Goal: Task Accomplishment & Management: Complete application form

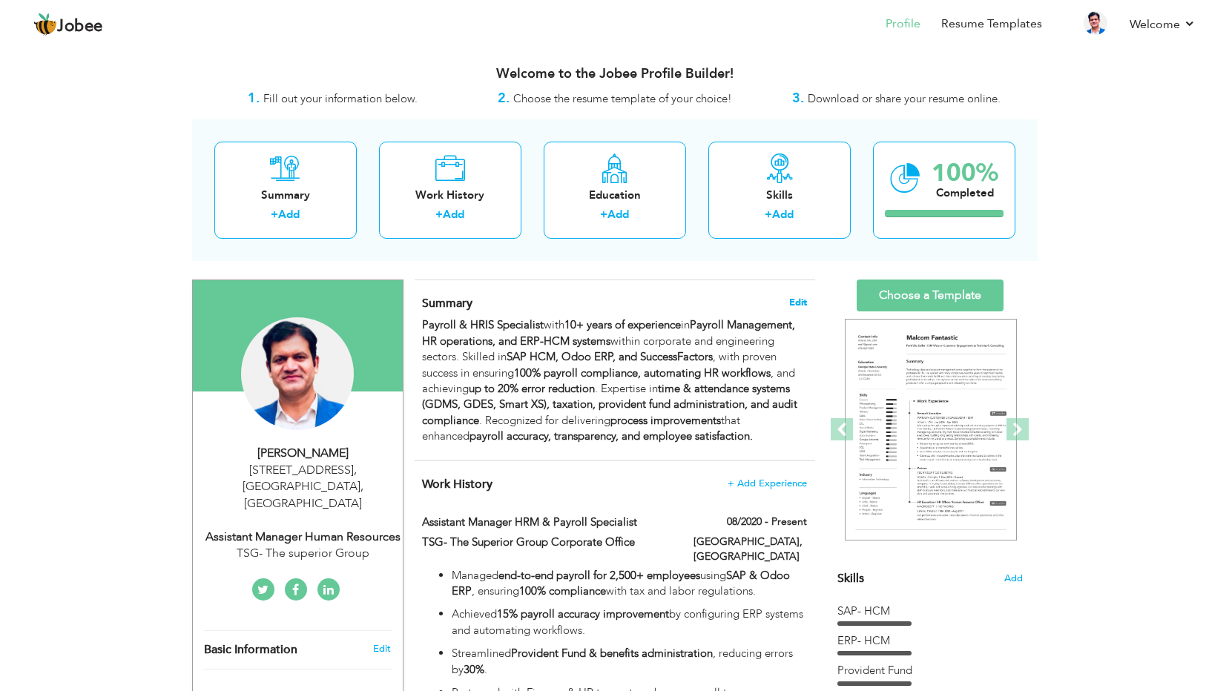
click at [798, 302] on span "Edit" at bounding box center [798, 302] width 18 height 10
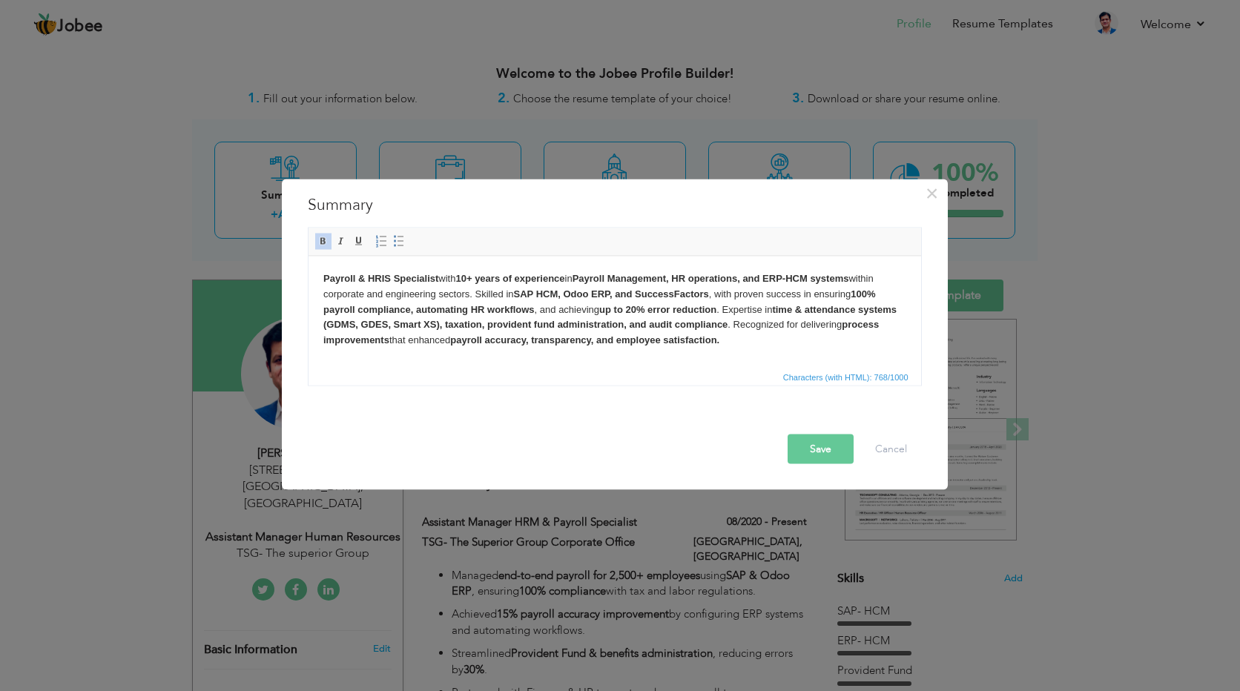
drag, startPoint x: 792, startPoint y: 277, endPoint x: 806, endPoint y: 271, distance: 16.3
click at [792, 277] on strong "Payroll Management, HR operations, and ERP-HCM systems" at bounding box center [710, 277] width 277 height 11
click at [773, 275] on strong "Payroll Management, HR operations, and ERP-HCM systems" at bounding box center [710, 277] width 277 height 11
drag, startPoint x: 796, startPoint y: 278, endPoint x: 860, endPoint y: 263, distance: 65.7
click at [797, 277] on strong "Payroll Management, HR operations, ERP and HCM systems" at bounding box center [710, 277] width 276 height 11
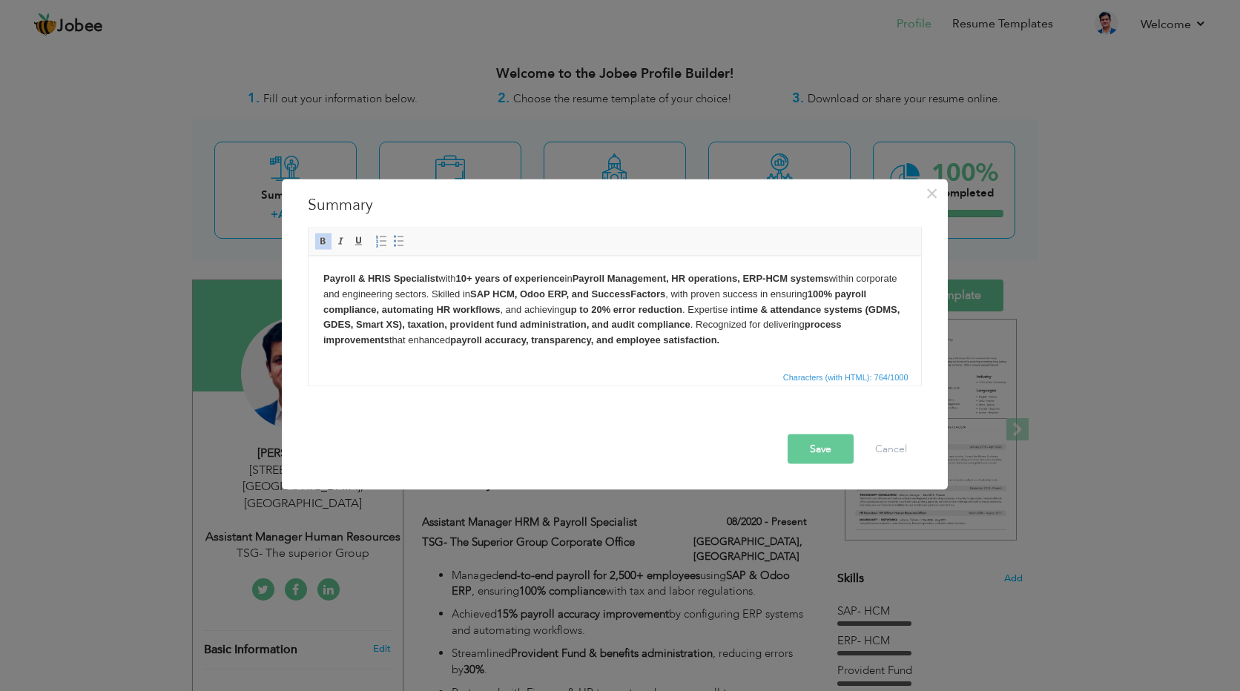
drag, startPoint x: 727, startPoint y: 321, endPoint x: 750, endPoint y: 312, distance: 24.7
click at [729, 321] on body "Payroll & HRIS Specialist with 10+ years of experience in Payroll Management, H…" at bounding box center [614, 309] width 583 height 77
click at [327, 320] on strong "(GDMS, GDES, Smart XS), taxation, provident fund administration, and audit comp…" at bounding box center [611, 316] width 576 height 27
click at [824, 452] on button "Save" at bounding box center [821, 450] width 66 height 30
click at [815, 445] on button "Save" at bounding box center [821, 450] width 66 height 30
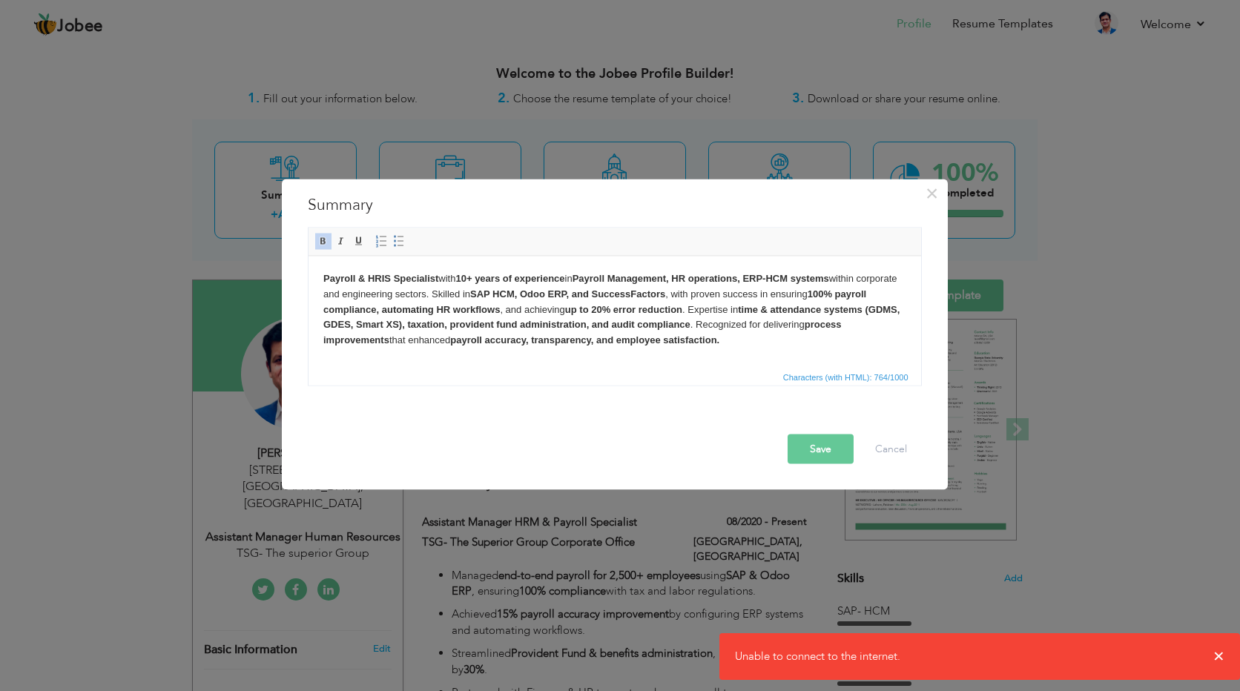
click at [819, 451] on button "Save" at bounding box center [821, 450] width 66 height 30
click at [884, 449] on button "Cancel" at bounding box center [892, 450] width 62 height 30
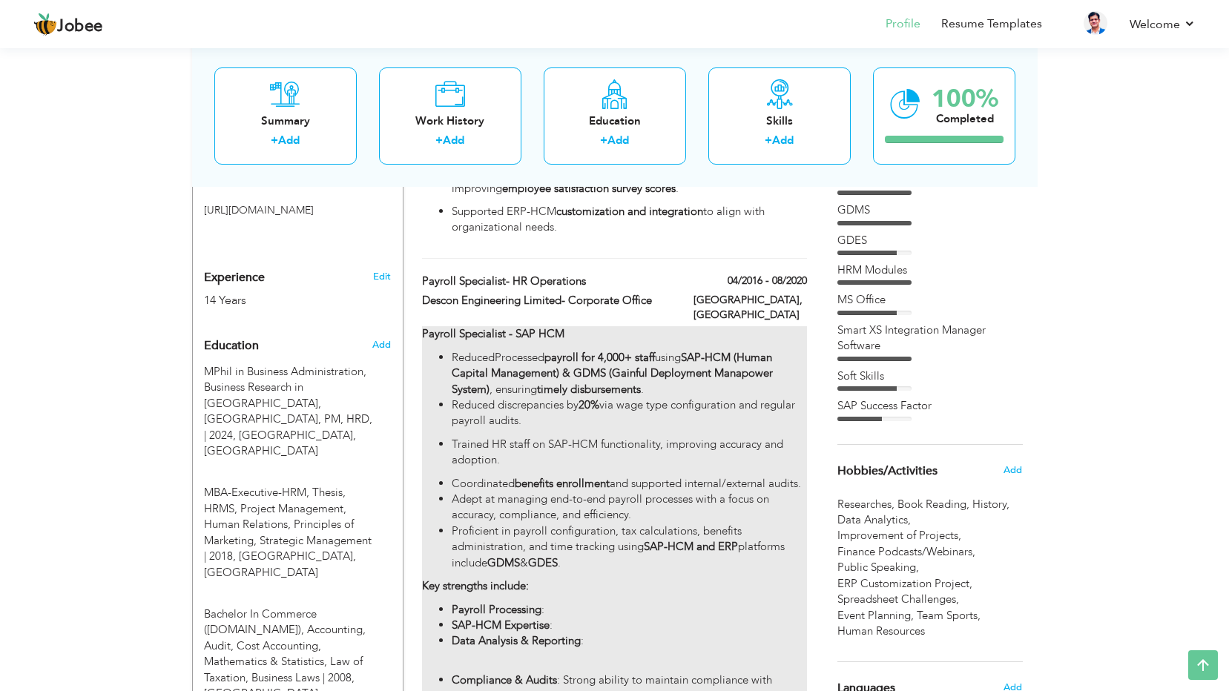
scroll to position [519, 0]
click at [499, 352] on li "ReducedProcessed payroll for 4,000+ staff using SAP-HCM (Human Capital Manageme…" at bounding box center [629, 375] width 355 height 47
type input "Payroll Specialist- HR Operations"
type input "Descon Engineering Limited- Corporate Office"
type input "04/2016"
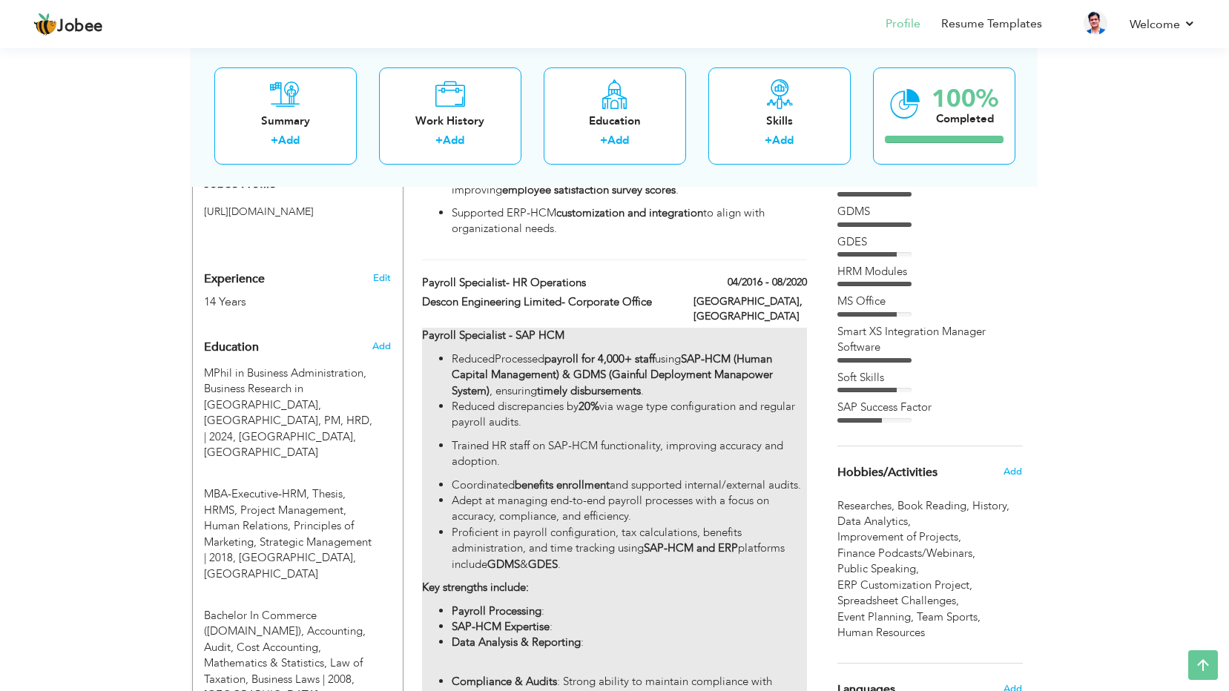
type input "08/2020"
checkbox input "false"
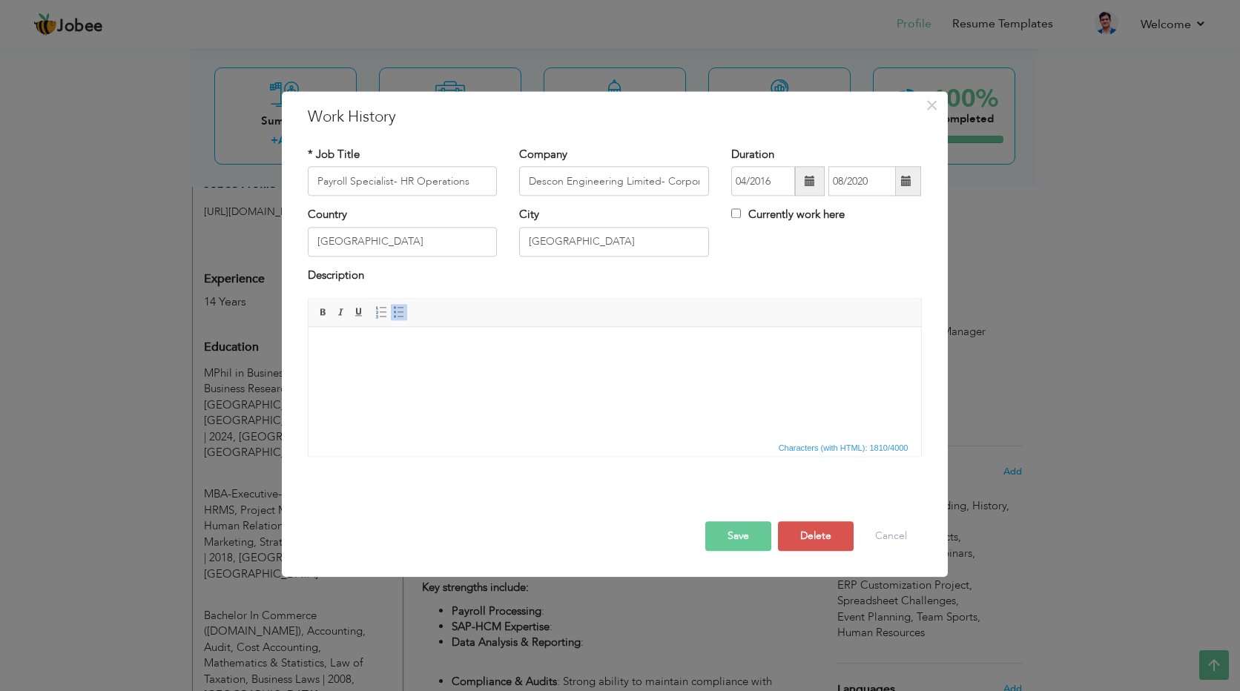
click at [741, 536] on button "Save" at bounding box center [739, 537] width 66 height 30
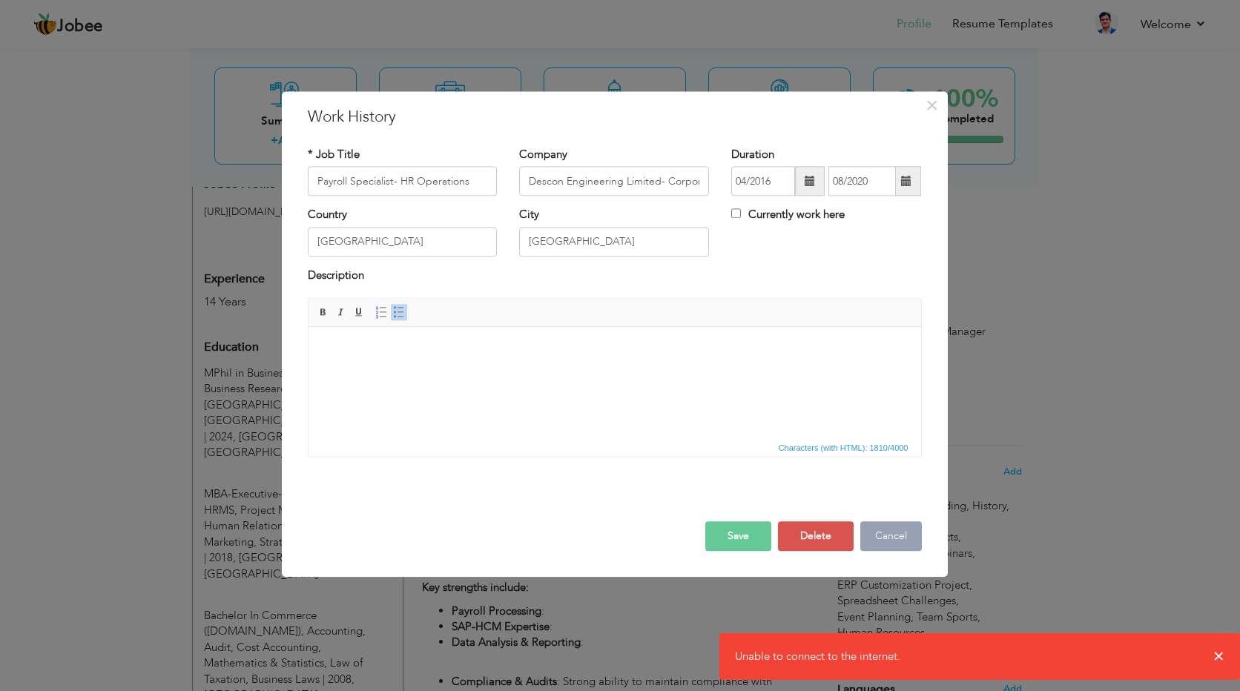
click at [873, 535] on button "Cancel" at bounding box center [892, 537] width 62 height 30
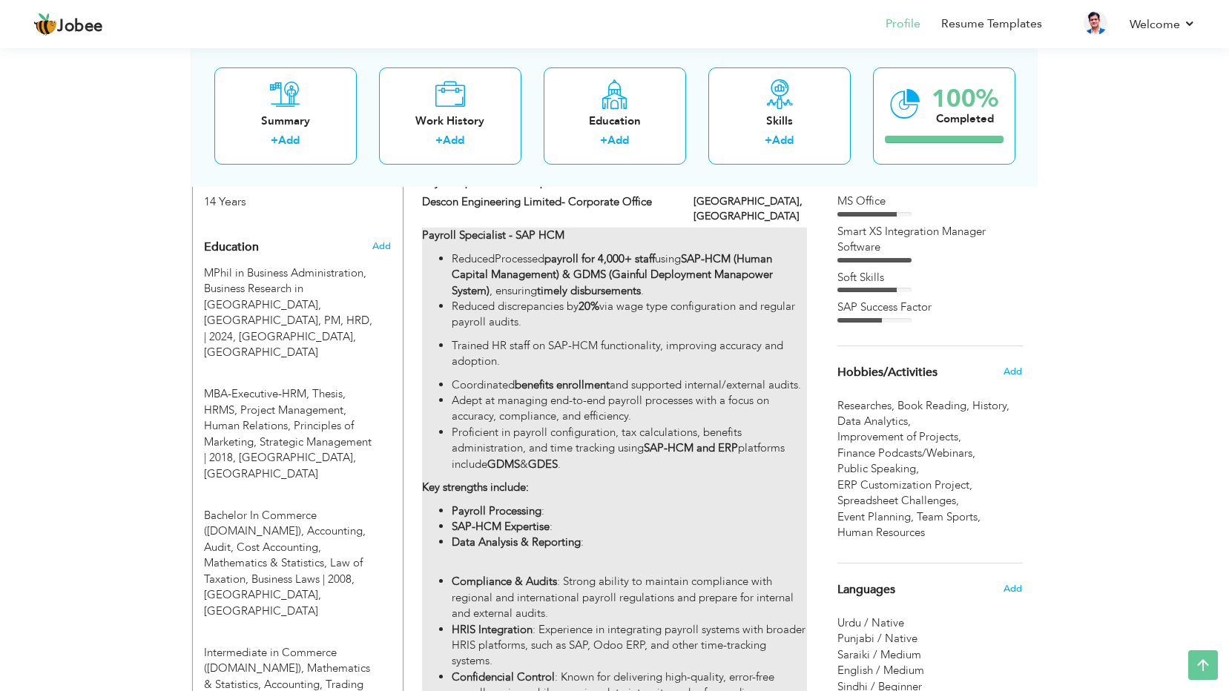
scroll to position [742, 0]
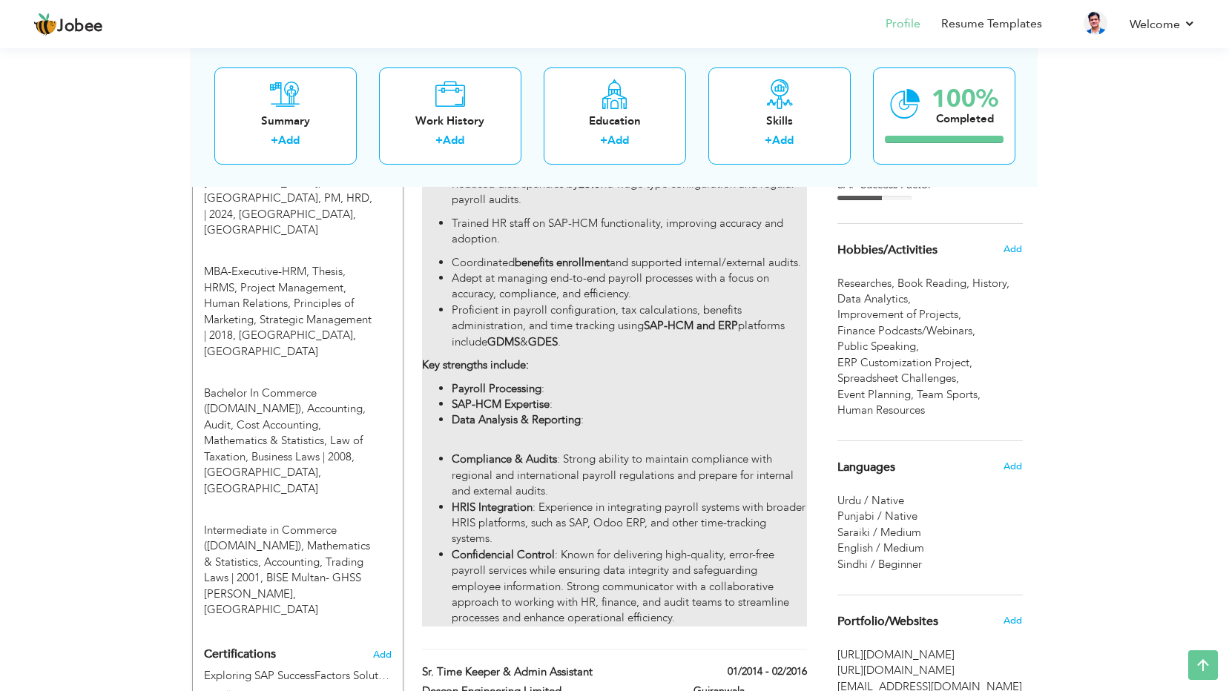
click at [545, 412] on strong "Data Analysis & Reporting" at bounding box center [516, 419] width 129 height 15
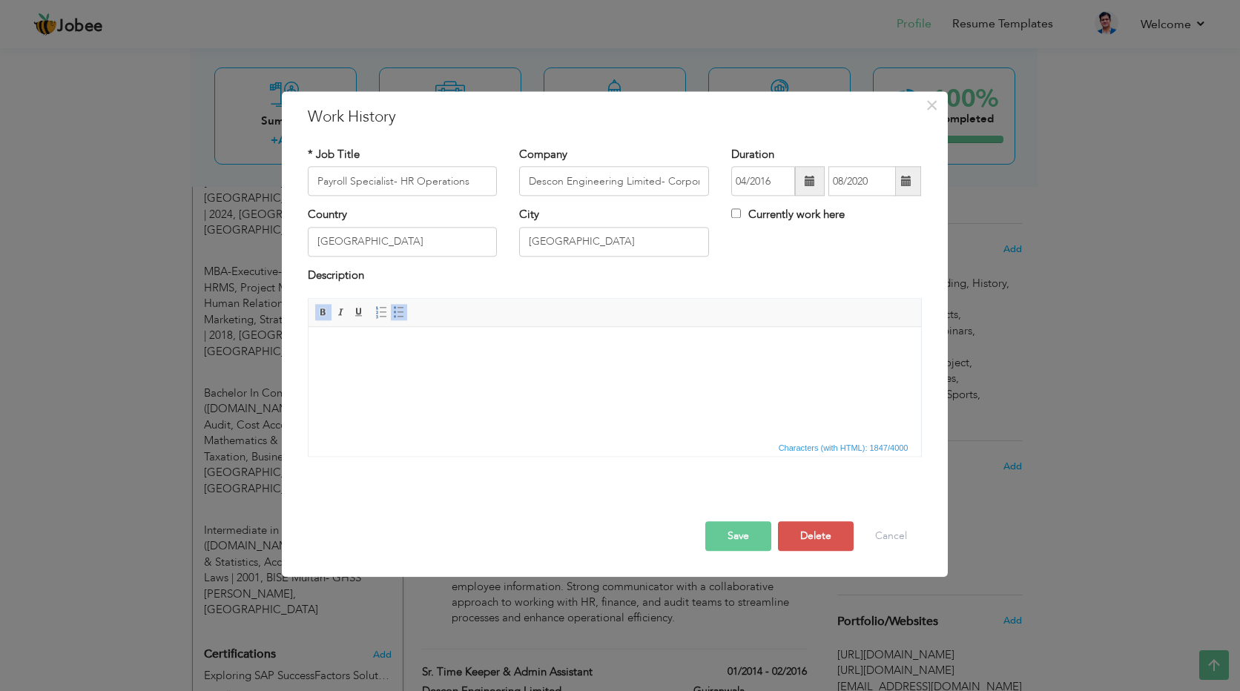
click at [731, 535] on button "Save" at bounding box center [739, 537] width 66 height 30
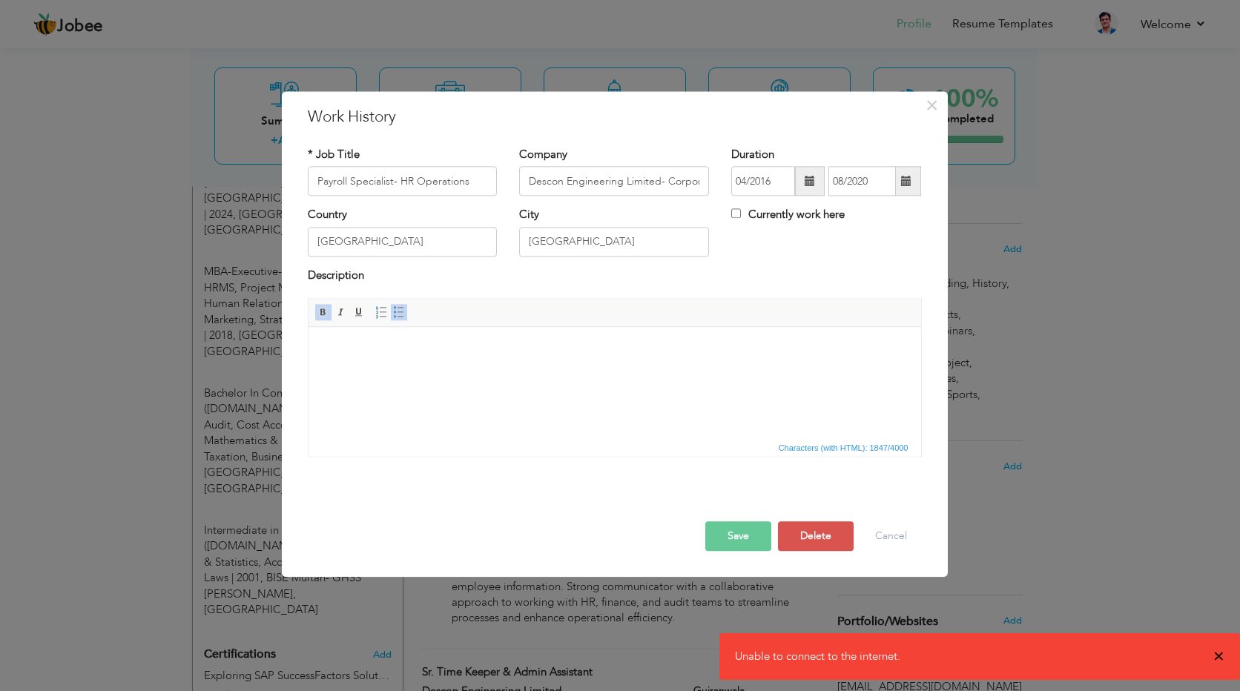
click at [1220, 654] on div "× Work History * Job Title Payroll Specialist- HR Operations Company Descon Eng…" at bounding box center [620, 345] width 1240 height 691
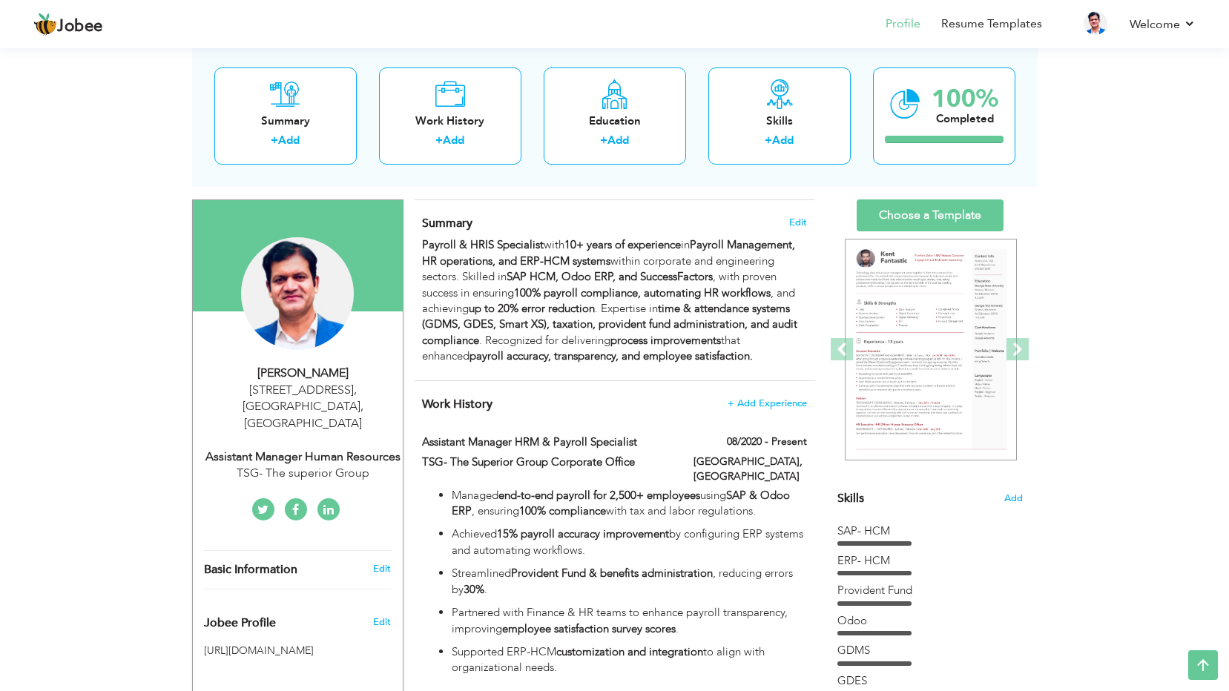
scroll to position [74, 0]
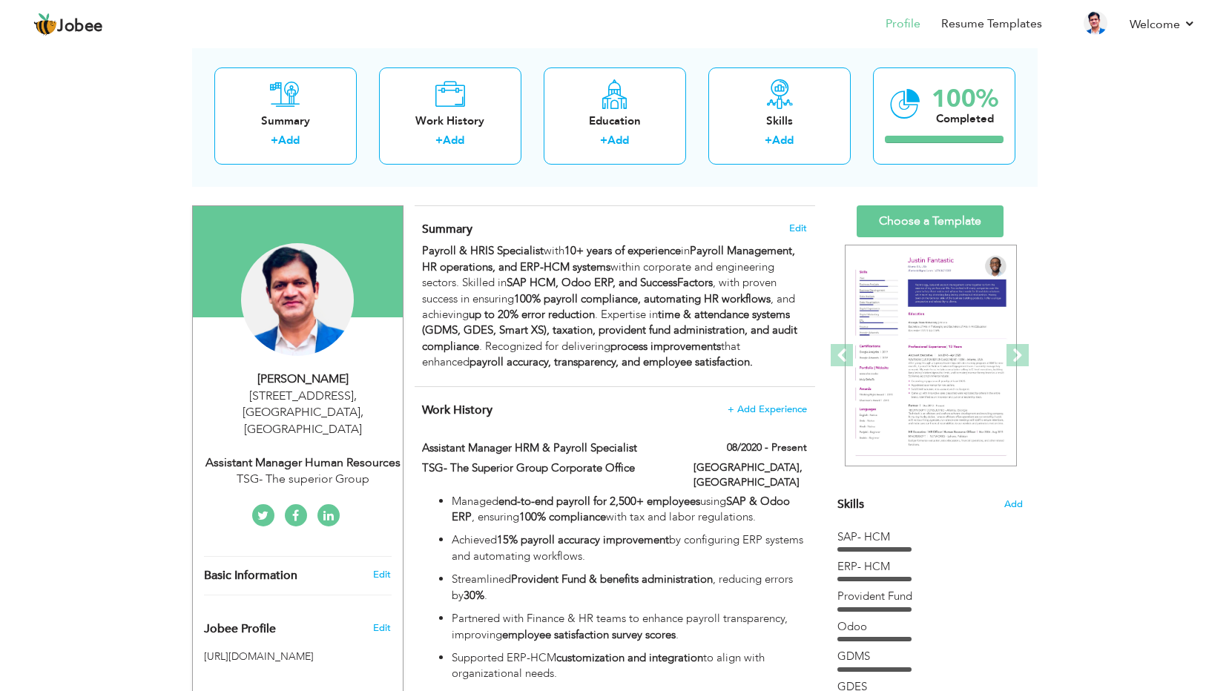
click at [295, 402] on div "[STREET_ADDRESS]" at bounding box center [303, 413] width 199 height 51
type input "[DEMOGRAPHIC_DATA]"
type input "[PERSON_NAME]"
type input "03027256901"
select select "number:166"
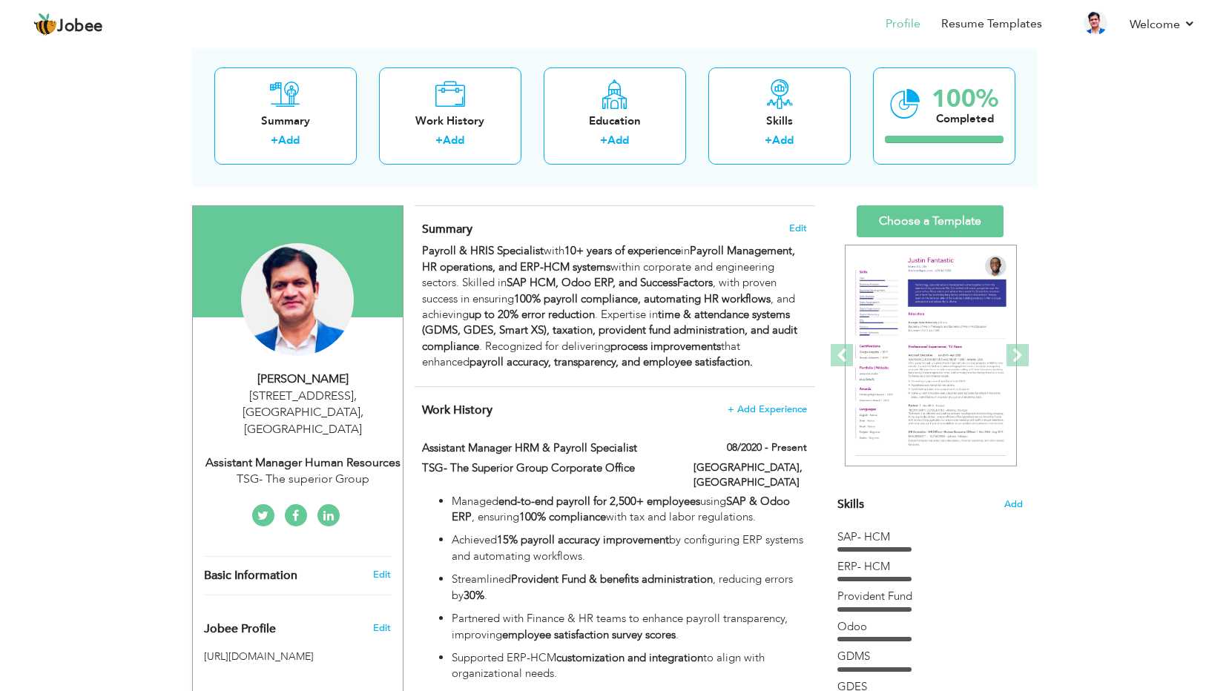
type input "[GEOGRAPHIC_DATA],"
type input "[STREET_ADDRESS]"
select select "number:16"
type input "TSG- The superior Group"
type input "Assistant Manager Human Resources"
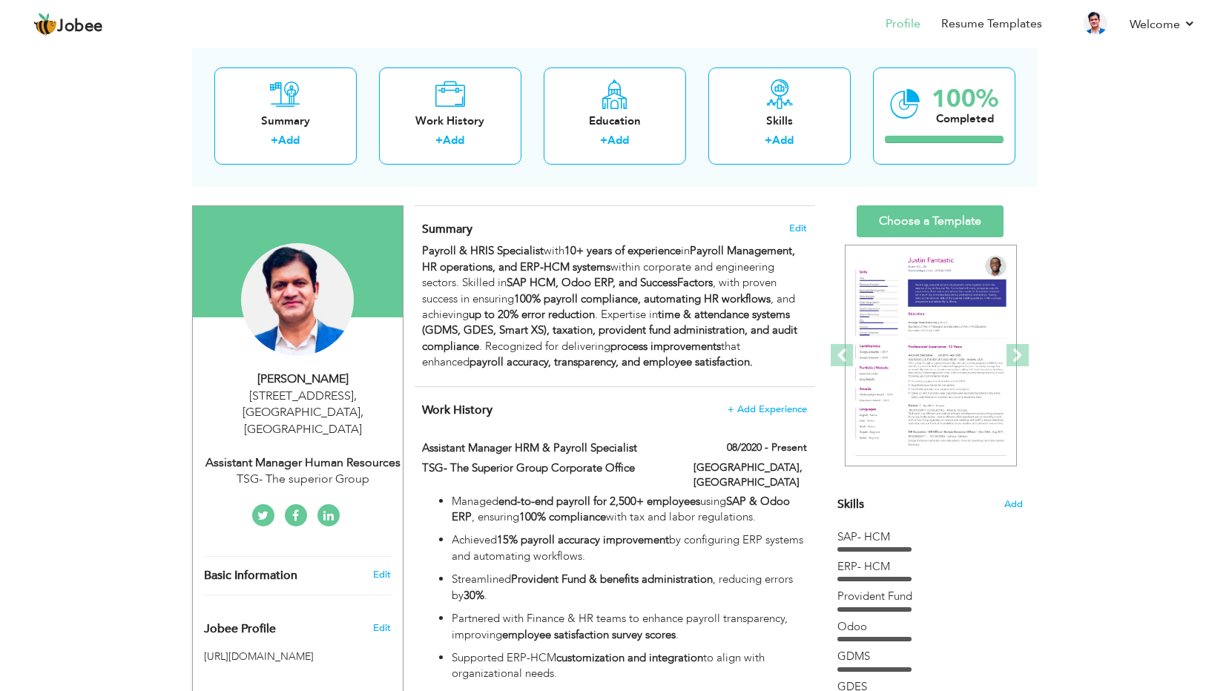
type input "[URL][DOMAIN_NAME]"
type input "[URL][DOMAIN_NAME][PERSON_NAME][DOMAIN_NAME]"
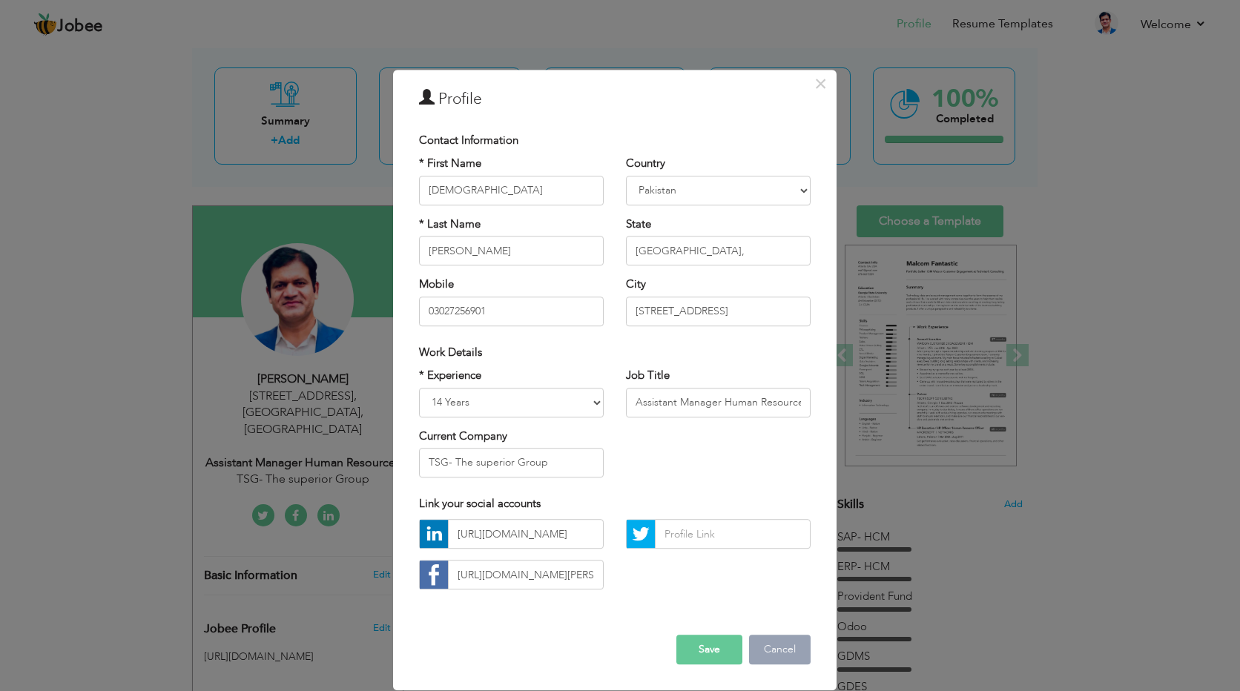
click at [765, 646] on button "Cancel" at bounding box center [780, 651] width 62 height 30
